Goal: Task Accomplishment & Management: Manage account settings

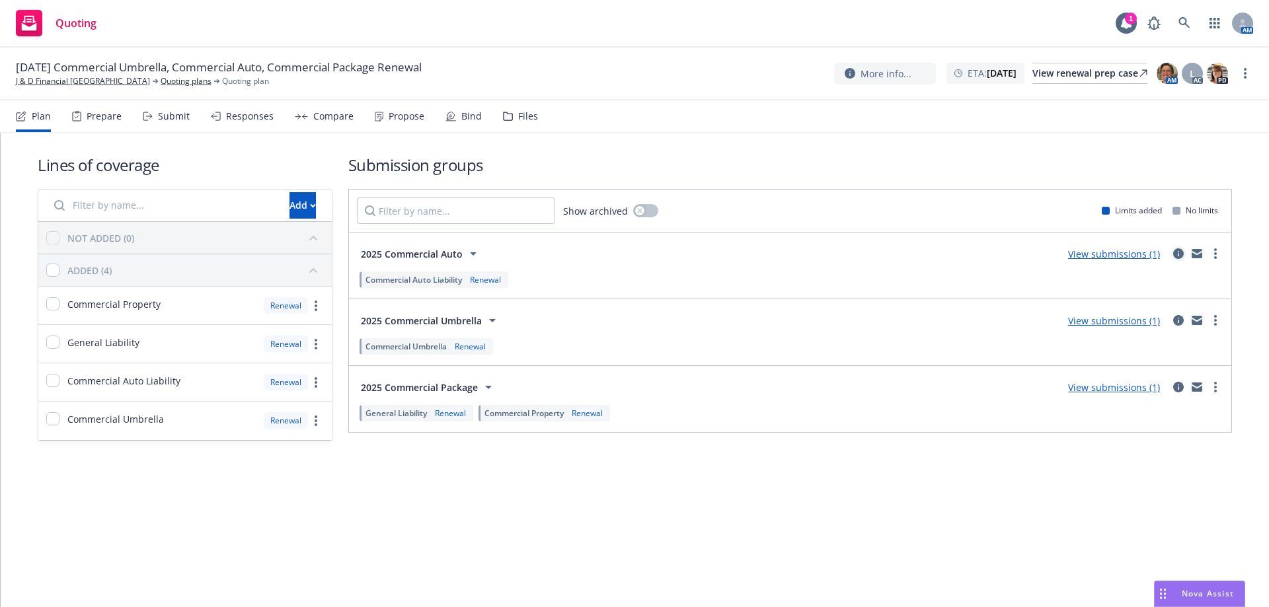
click at [1176, 251] on icon "circleInformation" at bounding box center [1178, 254] width 11 height 11
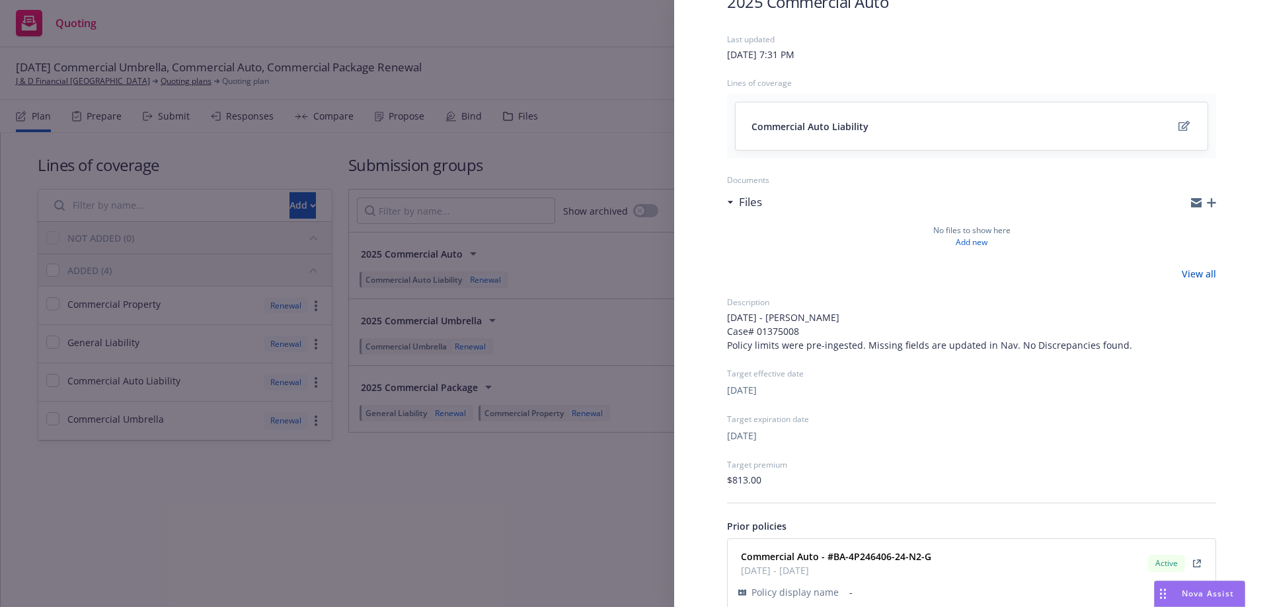
scroll to position [149, 0]
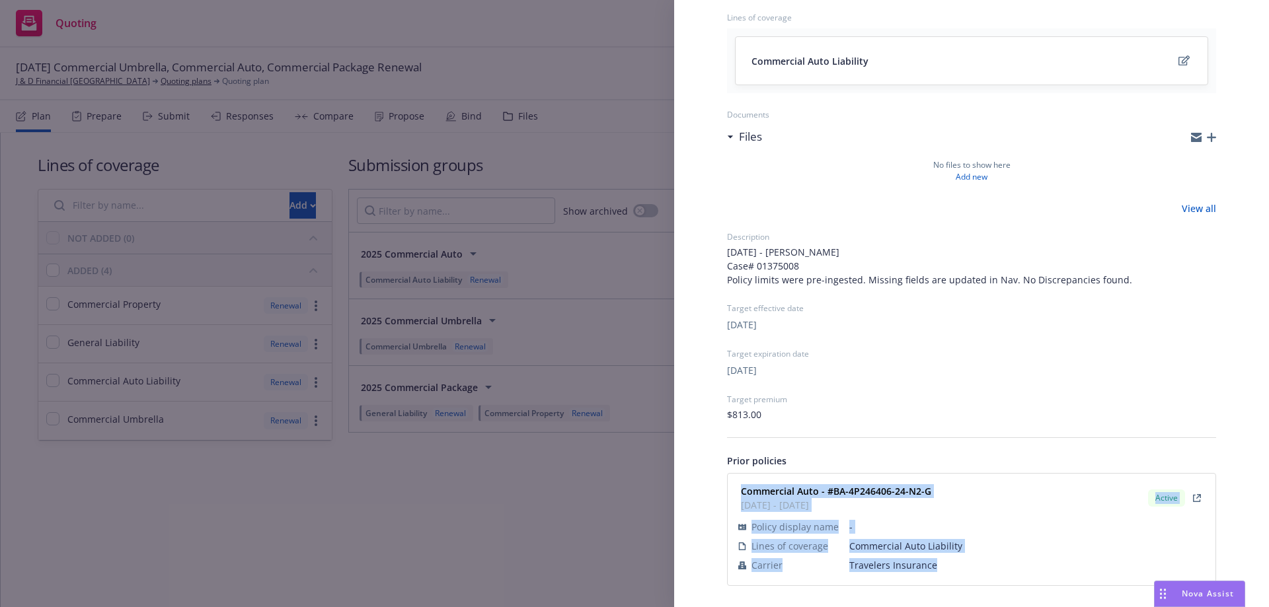
drag, startPoint x: 743, startPoint y: 496, endPoint x: 940, endPoint y: 567, distance: 209.5
click at [940, 567] on div "Commercial Auto - #BA-4P246406-24-N2-G [DATE] - [DATE] Active Policy display na…" at bounding box center [972, 530] width 472 height 96
copy div "Commercial Auto - #BA-4P246406-24-N2-G [DATE] - [DATE] Active Policy display na…"
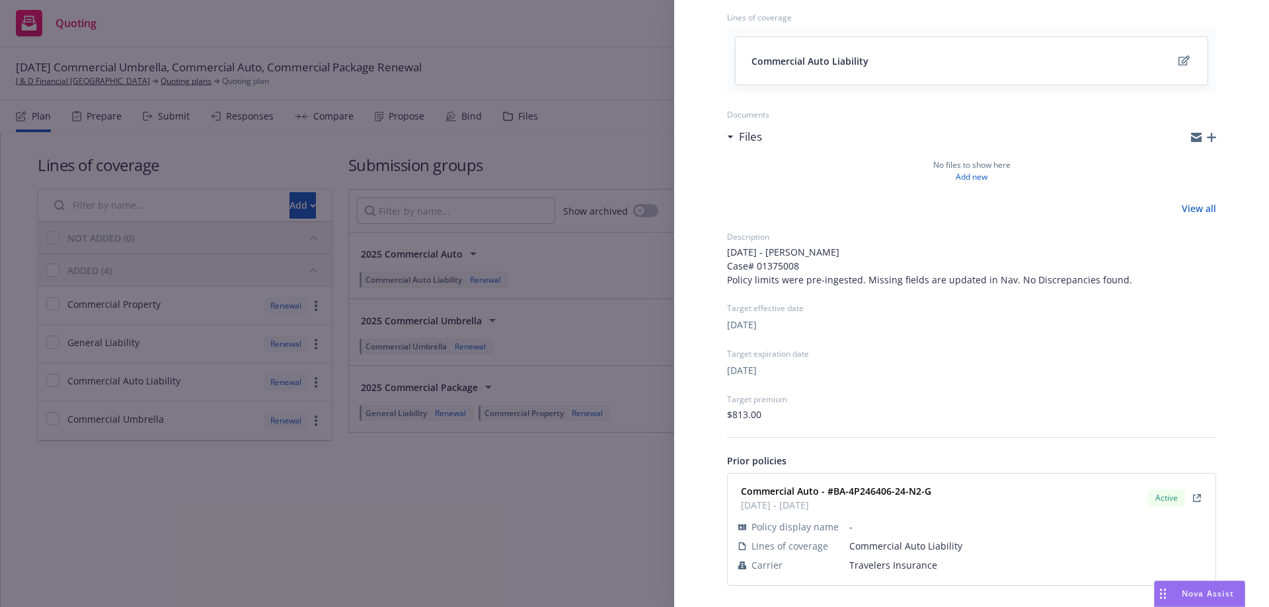
click at [344, 525] on div "Submission group 2025 Commercial Auto Last updated [DATE] 7:31 PM Lines of cove…" at bounding box center [634, 303] width 1269 height 607
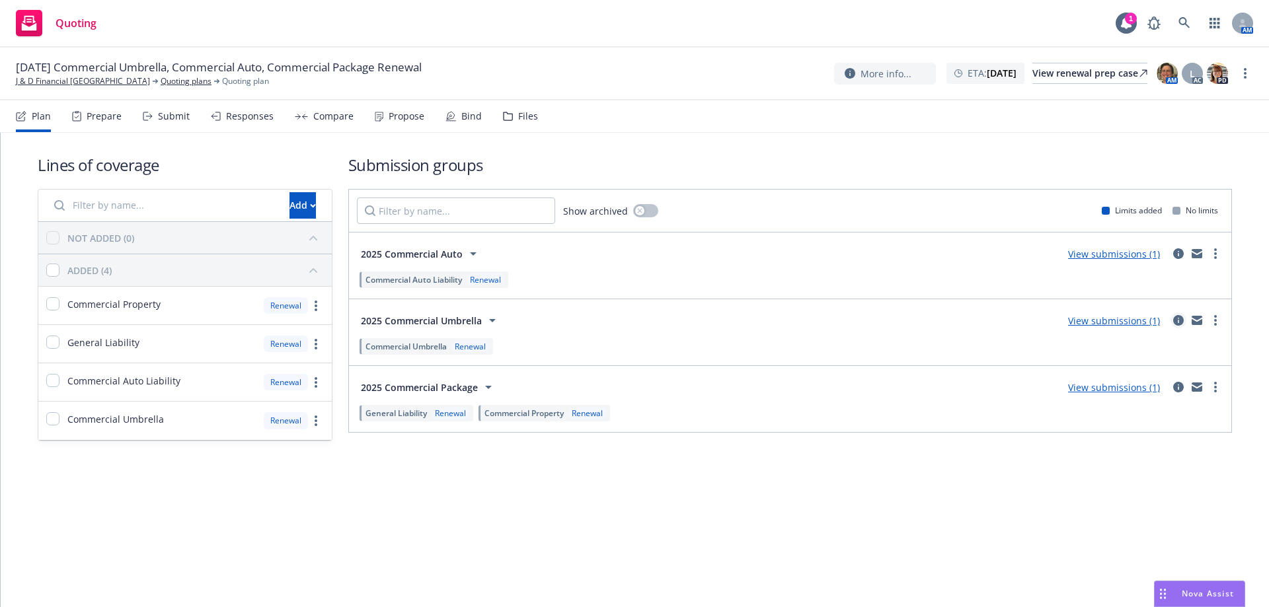
click at [1182, 317] on icon "circleInformation" at bounding box center [1178, 320] width 11 height 11
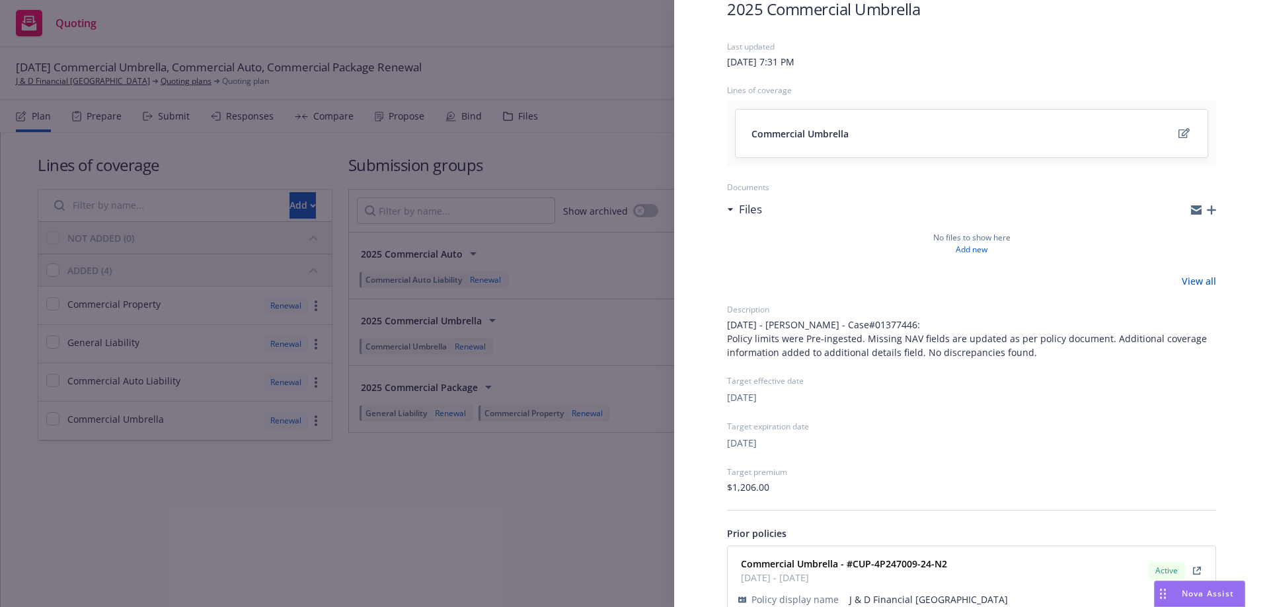
scroll to position [149, 0]
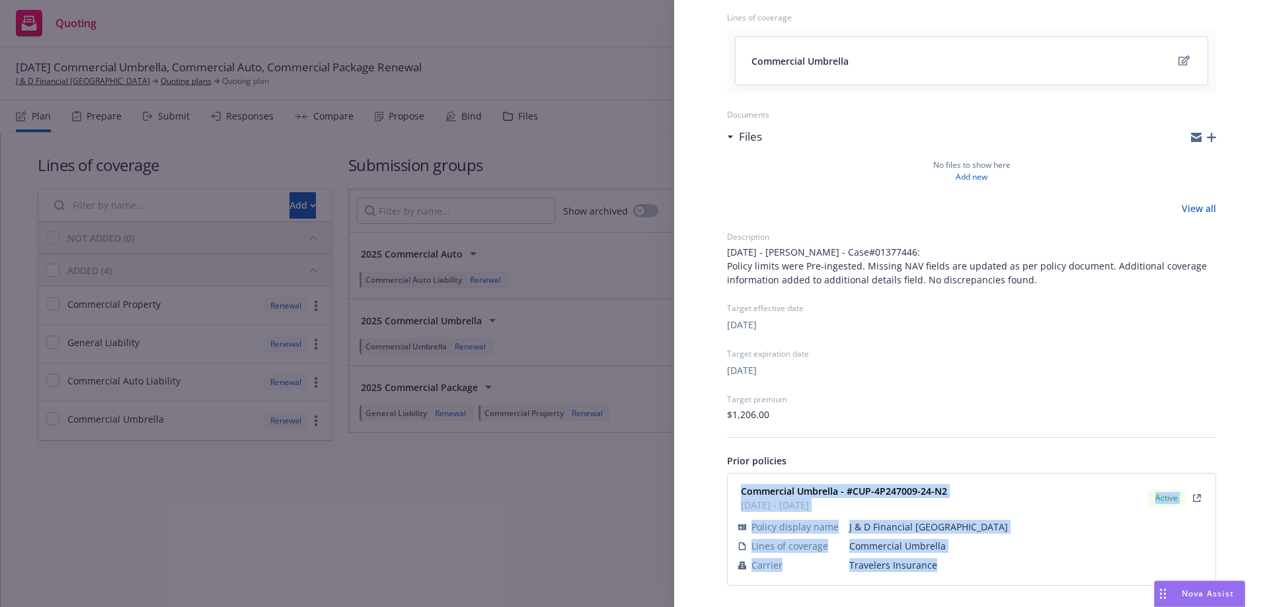
drag, startPoint x: 757, startPoint y: 512, endPoint x: 941, endPoint y: 571, distance: 192.3
click at [941, 571] on div "Commercial Umbrella - #CUP-4P247009-24-N2 [DATE] - [DATE] Active Policy display…" at bounding box center [972, 530] width 488 height 112
copy div "Commercial Umbrella - #CUP-4P247009-24-N2 [DATE] - [DATE] Active Policy display…"
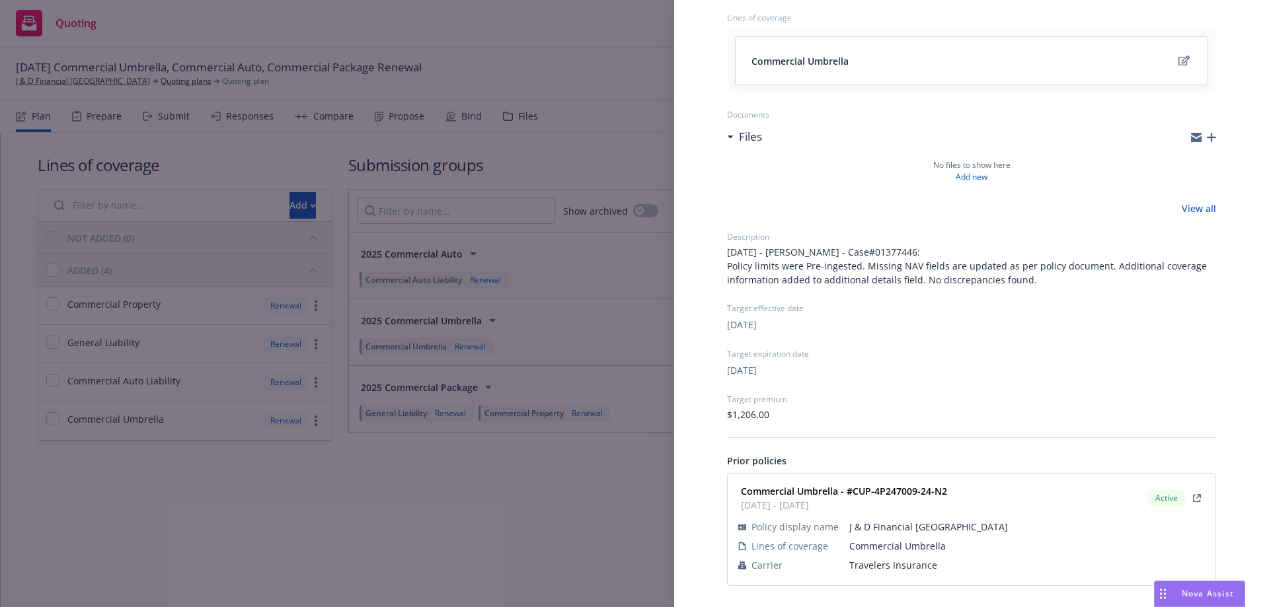
click at [373, 563] on div "Submission group 2025 Commercial Umbrella Last updated [DATE] 7:31 PM Lines of …" at bounding box center [634, 303] width 1269 height 607
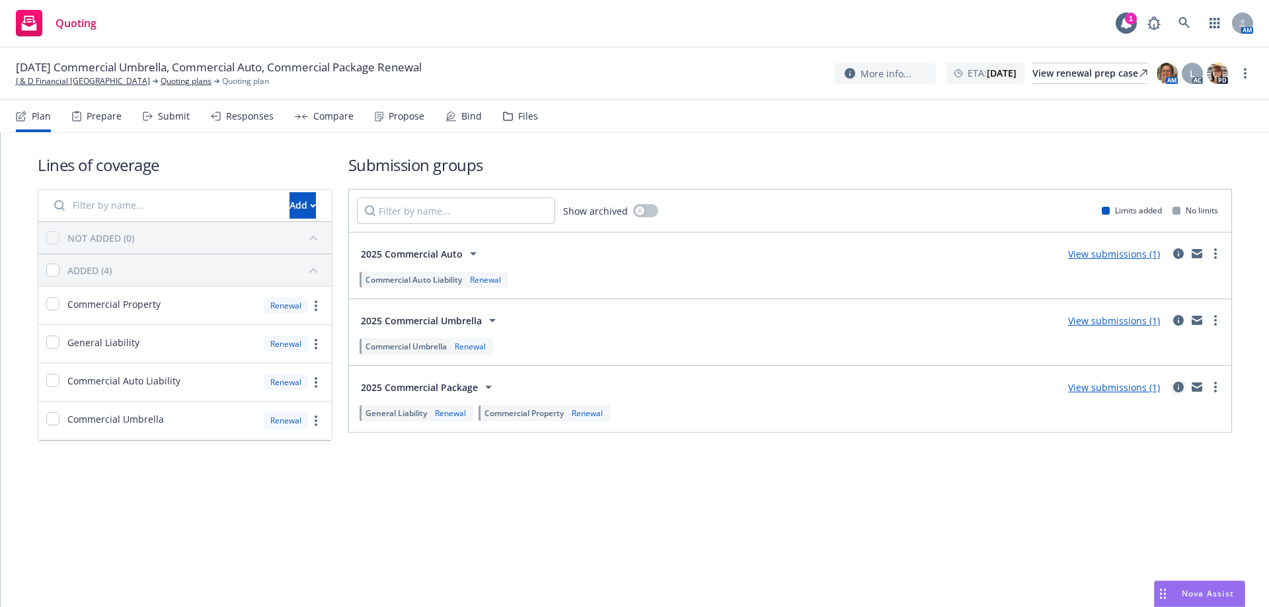
click at [1176, 390] on icon "circleInformation" at bounding box center [1178, 387] width 11 height 11
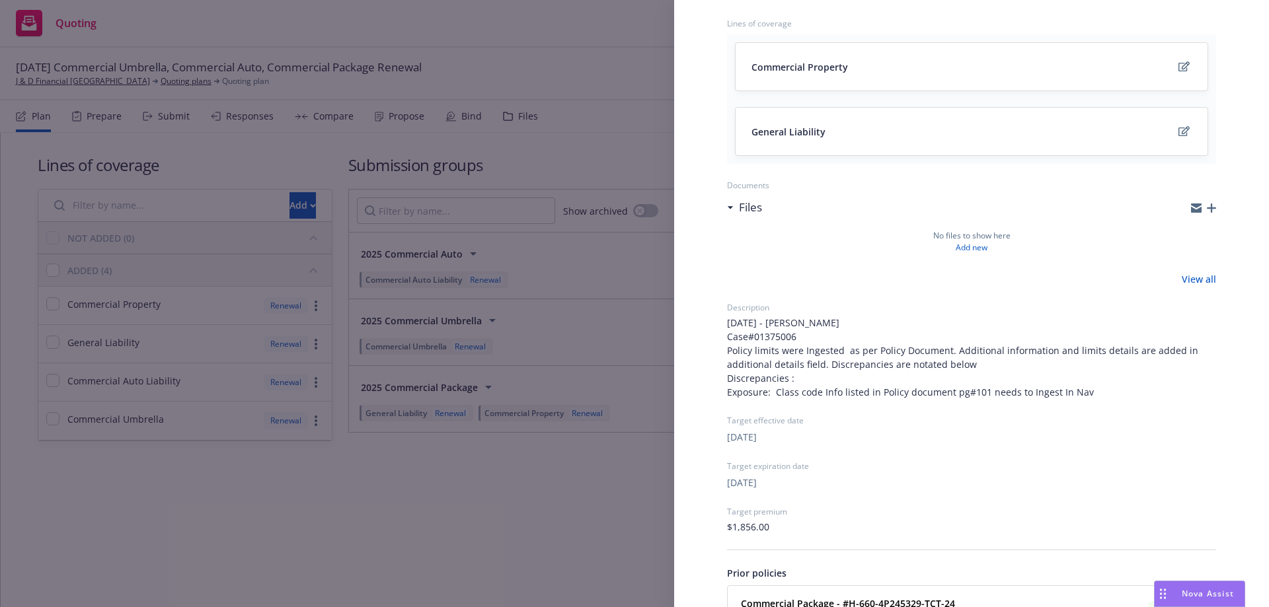
scroll to position [256, 0]
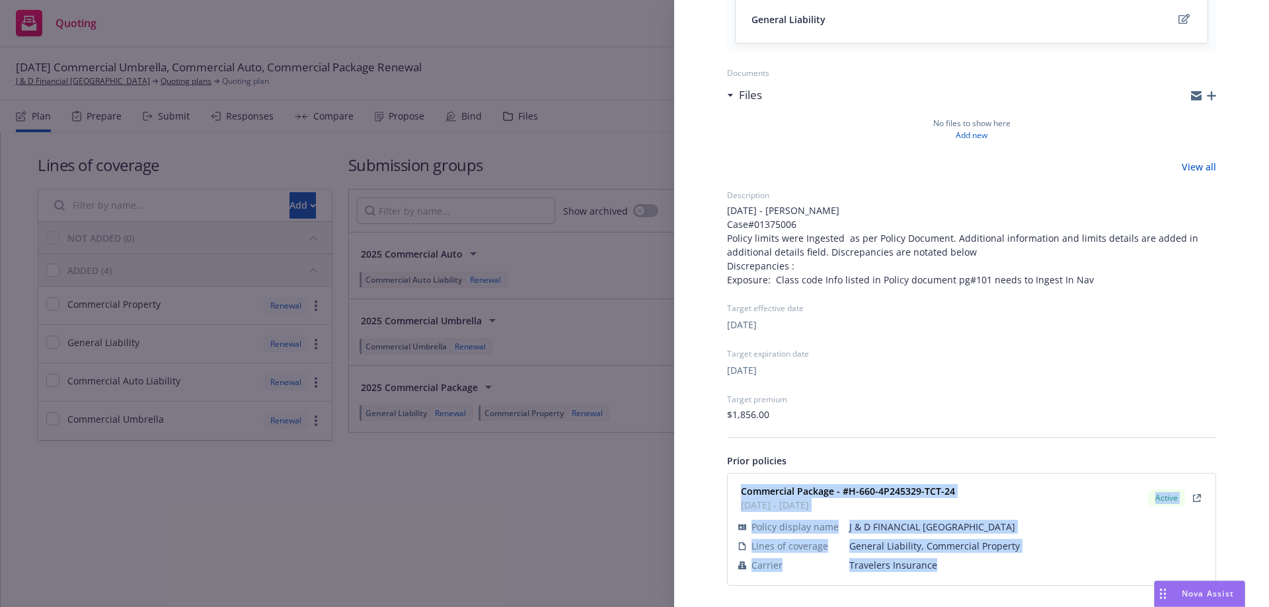
drag, startPoint x: 741, startPoint y: 483, endPoint x: 869, endPoint y: 543, distance: 141.0
click at [968, 564] on div "Commercial Package - #H-660-4P245329-TCT-24 [DATE] - [DATE] Active Policy displ…" at bounding box center [972, 530] width 472 height 96
copy div "Commercial Package - #H-660-4P245329-TCT-24 [DATE] - [DATE] Active Policy displ…"
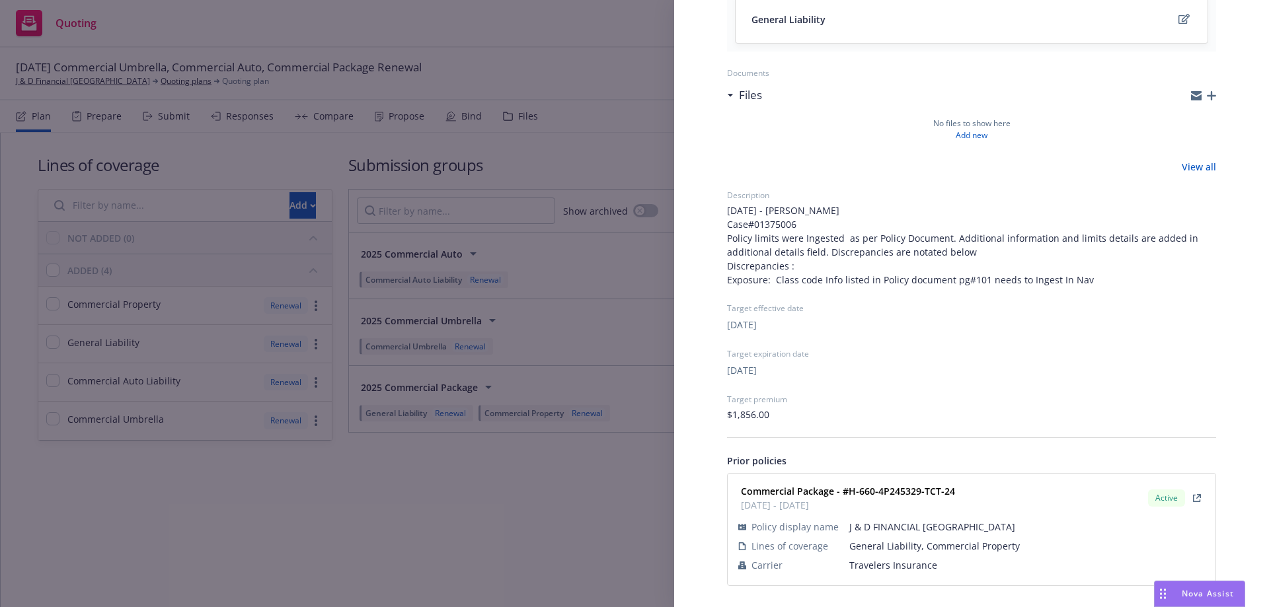
click at [497, 572] on div "Submission group 2025 Commercial Package Last updated [DATE] 7:31 PM Lines of c…" at bounding box center [634, 303] width 1269 height 607
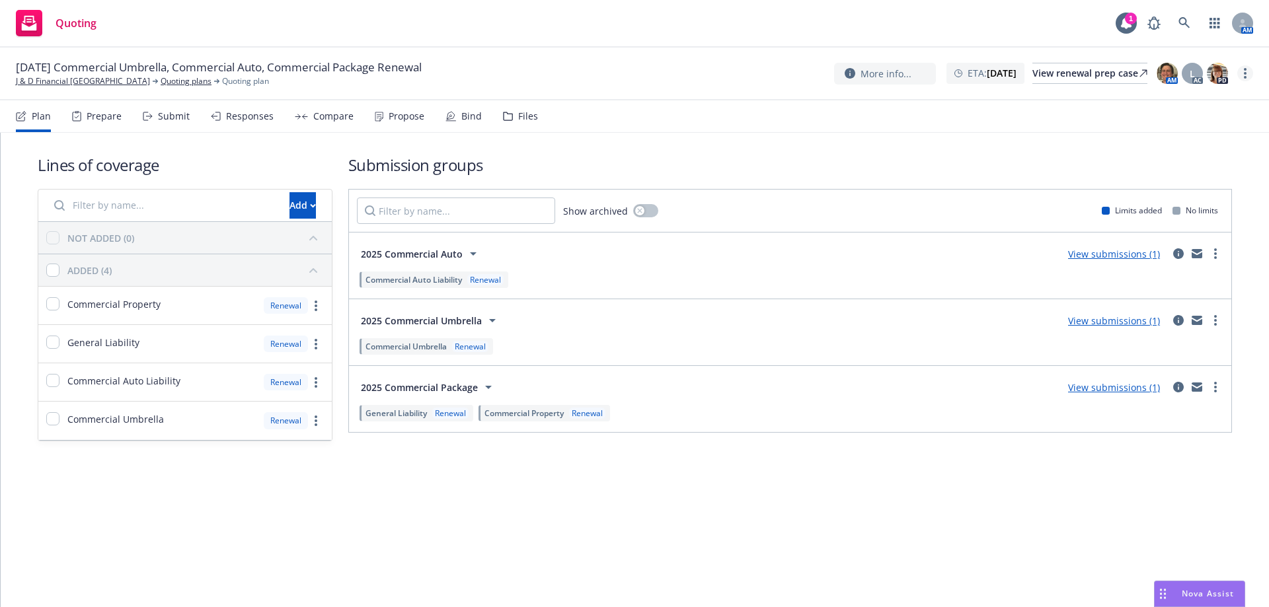
click at [1243, 77] on link "more" at bounding box center [1245, 73] width 16 height 16
click at [1178, 210] on link "Archive quoting plan" at bounding box center [1178, 206] width 147 height 26
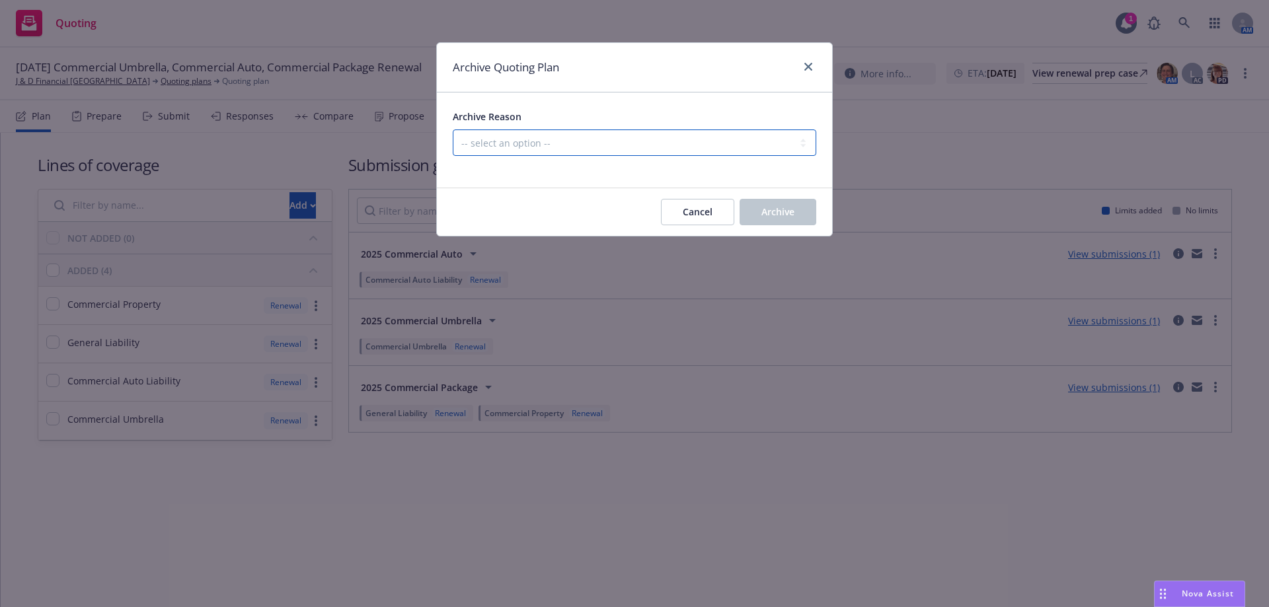
click at [685, 141] on select "-- select an option -- All policies in this renewal plan are auto-renewed Creat…" at bounding box center [635, 143] width 364 height 26
select select "ARCHIVED_RENEWAL_POLICY_AUTO_RENEWED"
click at [453, 130] on select "-- select an option -- All policies in this renewal plan are auto-renewed Creat…" at bounding box center [635, 143] width 364 height 26
click at [752, 214] on button "Archive" at bounding box center [778, 212] width 77 height 26
